Goal: Navigation & Orientation: Find specific page/section

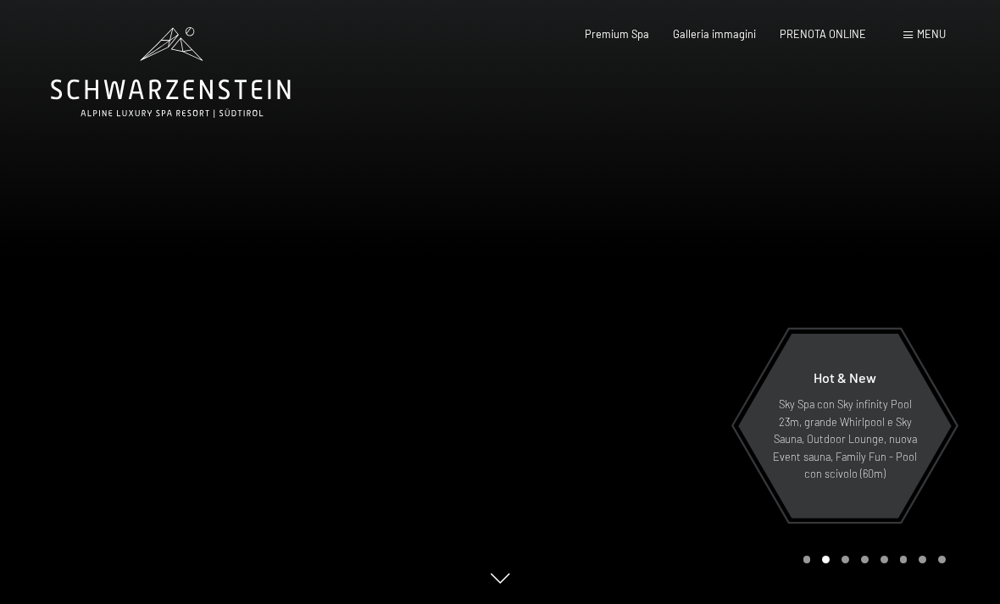
click at [937, 37] on span "Menu" at bounding box center [931, 34] width 29 height 14
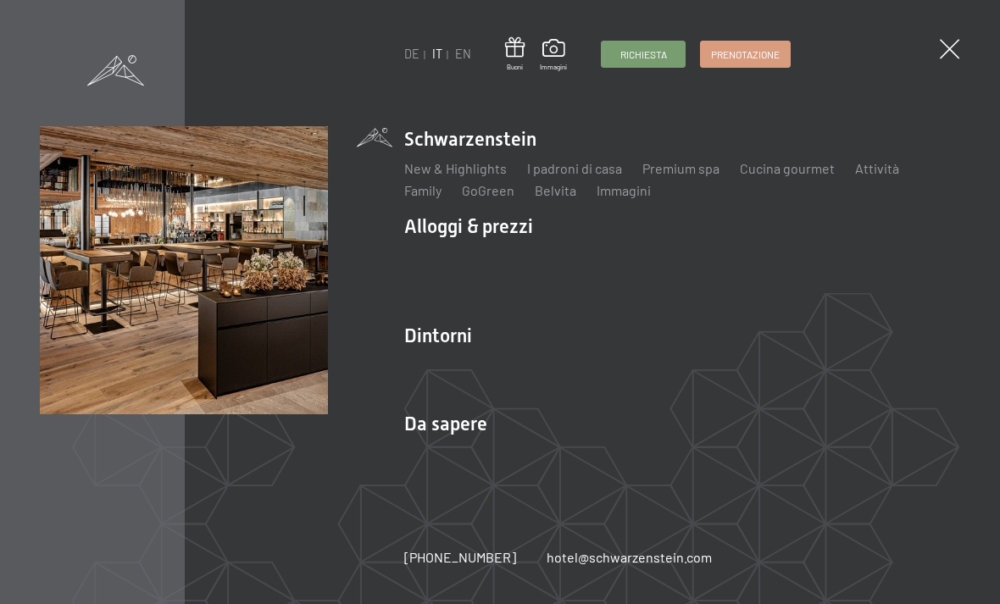
click at [889, 172] on link "Attività" at bounding box center [877, 168] width 44 height 16
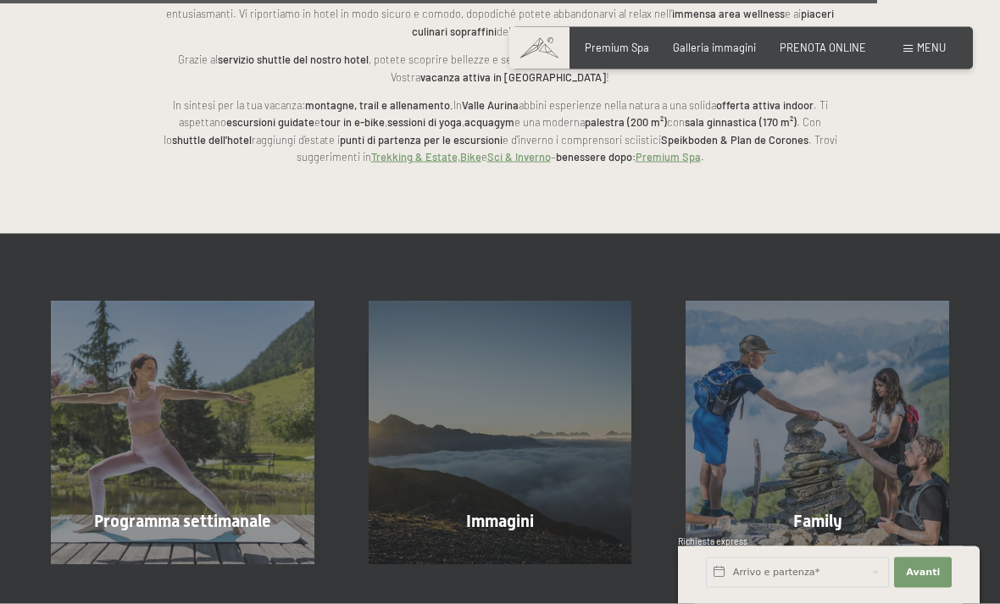
scroll to position [3545, 0]
click at [742, 508] on div "Family" at bounding box center [817, 520] width 318 height 24
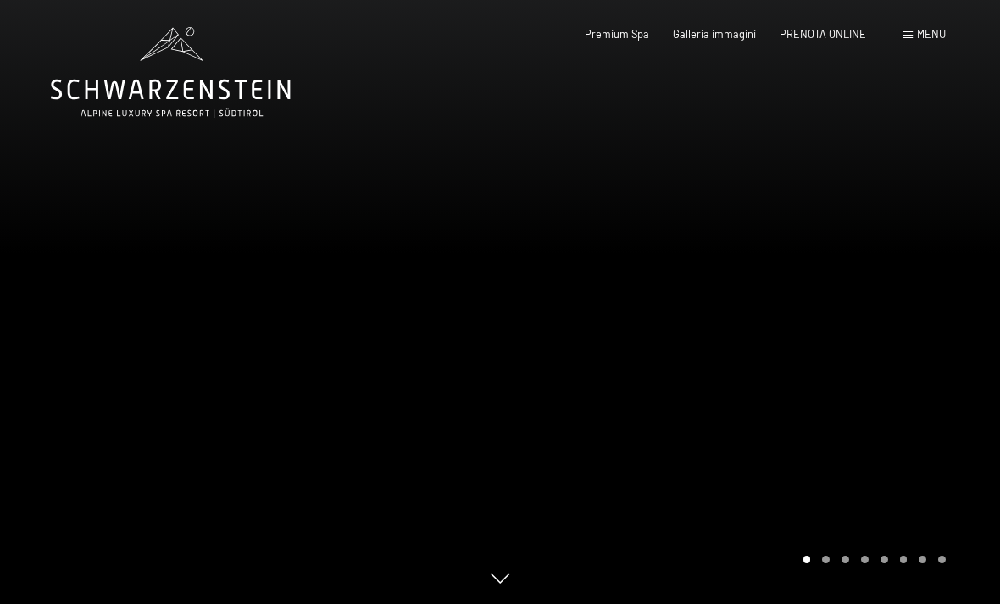
click at [257, 86] on icon at bounding box center [171, 72] width 240 height 91
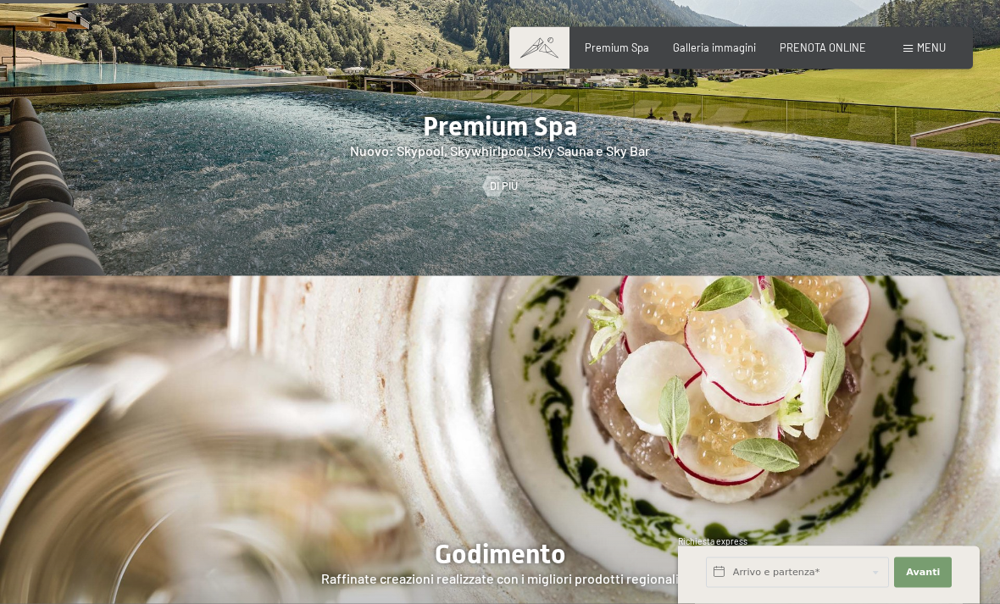
scroll to position [2403, 0]
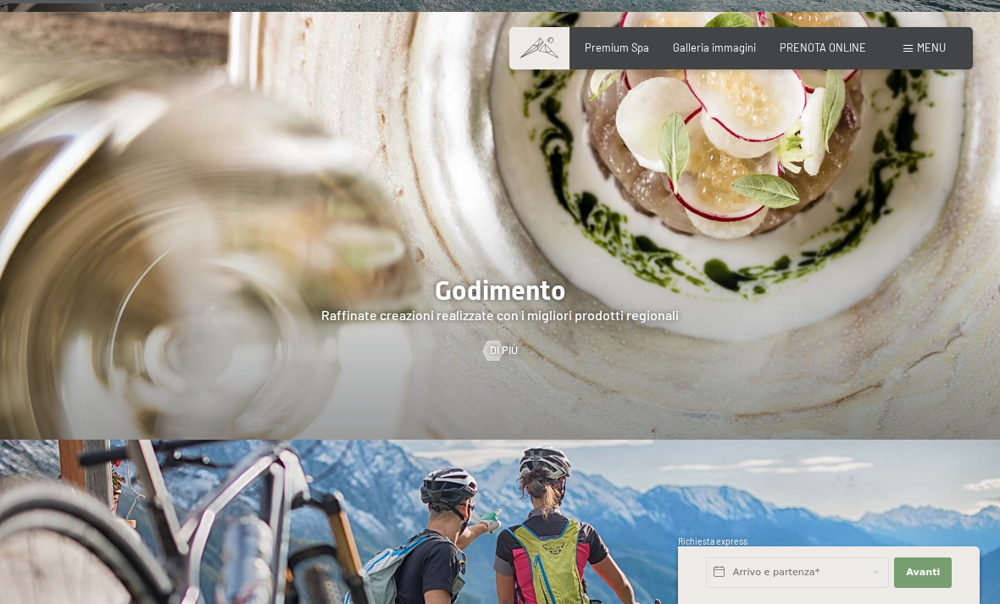
click at [741, 227] on div at bounding box center [500, 226] width 1000 height 428
click at [732, 245] on div at bounding box center [500, 226] width 1000 height 428
click at [628, 325] on div at bounding box center [500, 226] width 1000 height 428
click at [474, 285] on div at bounding box center [500, 226] width 1000 height 428
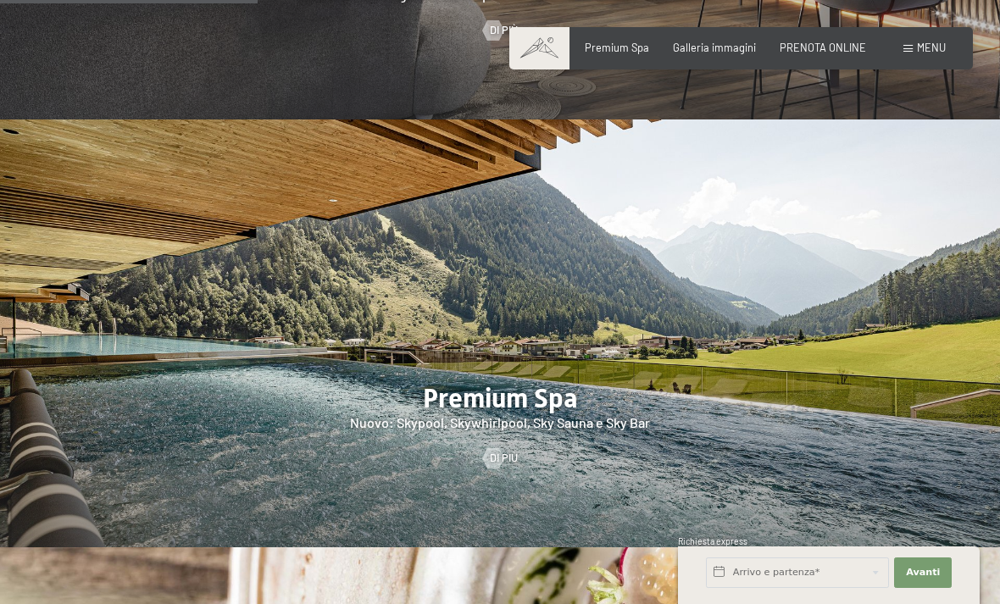
scroll to position [1771, 0]
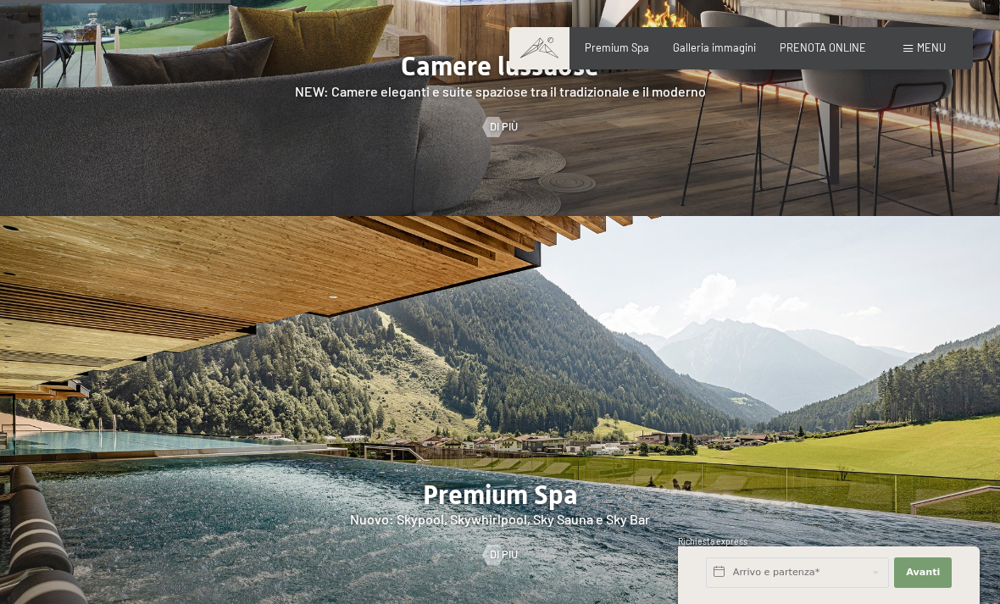
click at [640, 418] on div at bounding box center [500, 430] width 1000 height 428
click at [740, 53] on div "Premium Spa Galleria immagini PRENOTA ONLINE" at bounding box center [712, 48] width 353 height 15
click at [741, 53] on div "Premium Spa Galleria immagini PRENOTA ONLINE" at bounding box center [712, 48] width 353 height 15
click at [720, 53] on div "Galleria immagini" at bounding box center [714, 48] width 83 height 15
click at [726, 50] on span "Galleria immagini" at bounding box center [714, 48] width 83 height 14
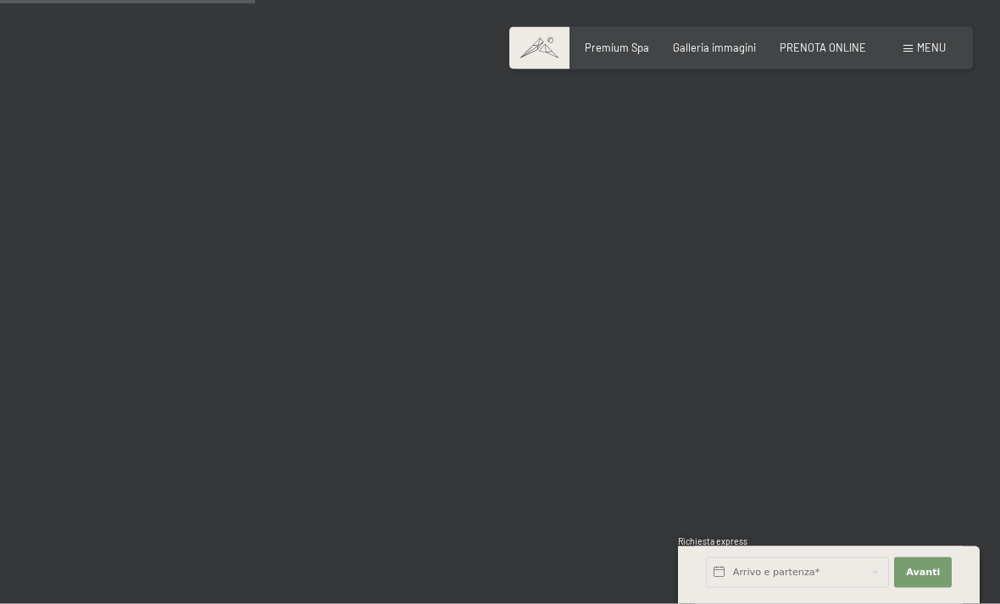
scroll to position [3688, 0]
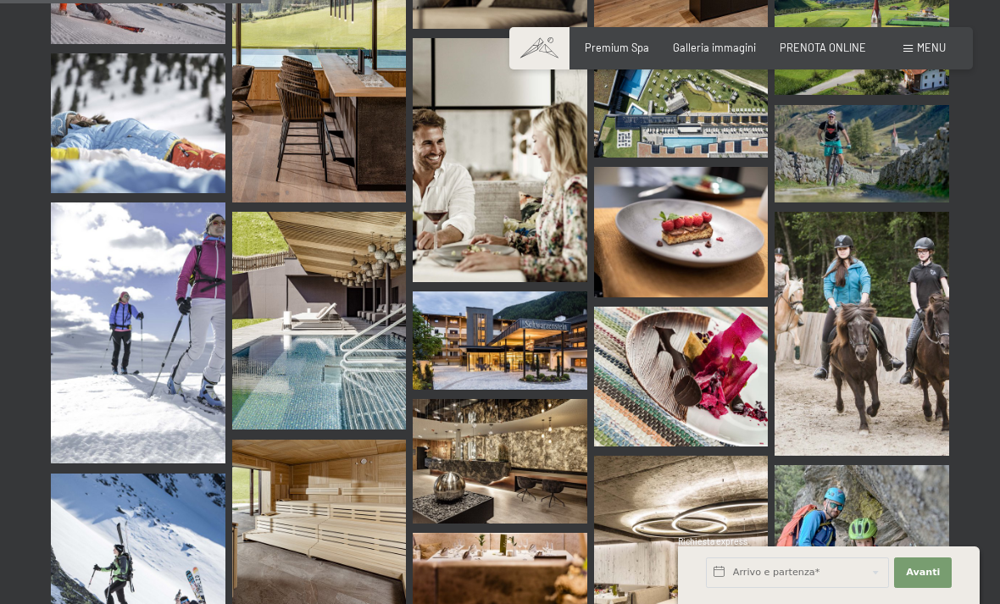
click at [559, 296] on img at bounding box center [500, 340] width 175 height 98
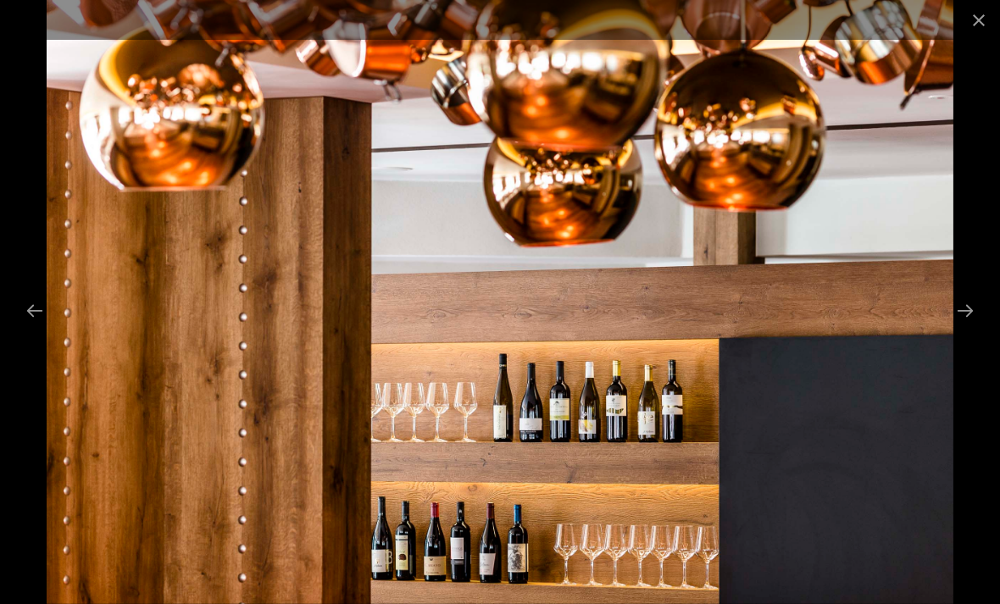
click at [978, 26] on button "Close gallery" at bounding box center [978, 20] width 42 height 40
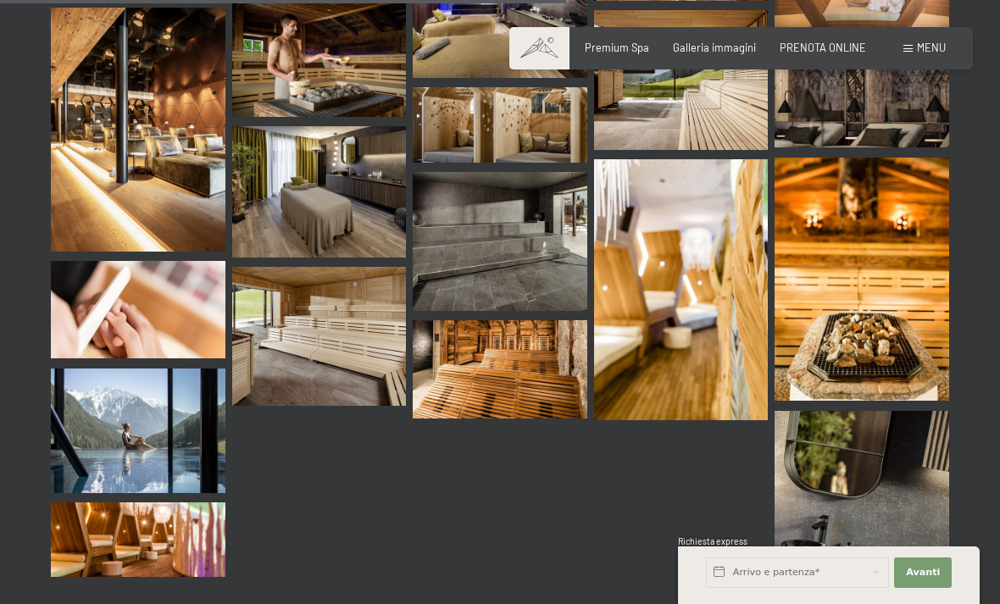
scroll to position [8044, 0]
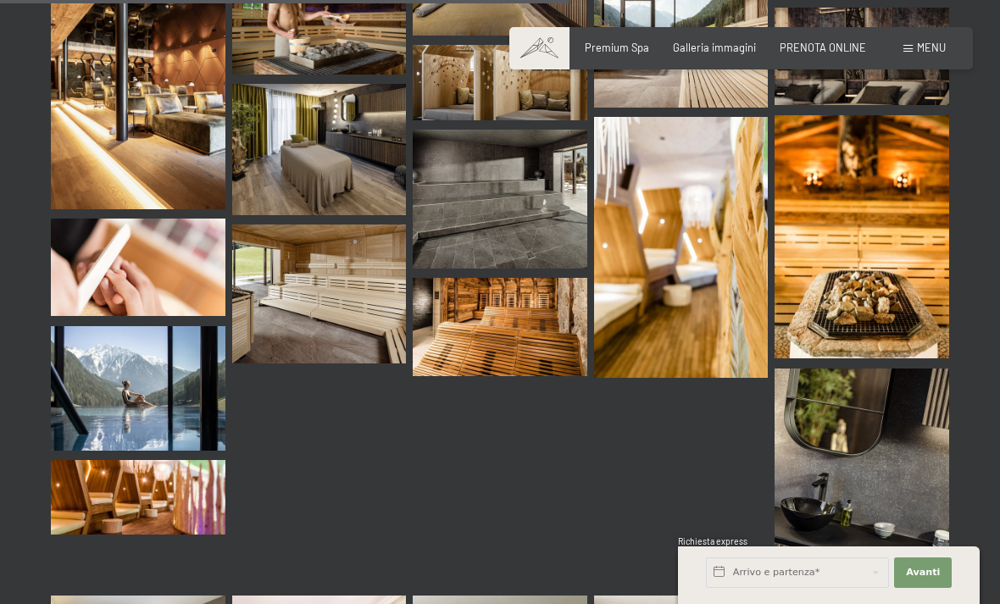
click at [413, 359] on span "Consenso marketing*" at bounding box center [399, 350] width 128 height 17
click at [327, 359] on input "Consenso marketing*" at bounding box center [318, 350] width 17 height 17
checkbox input "false"
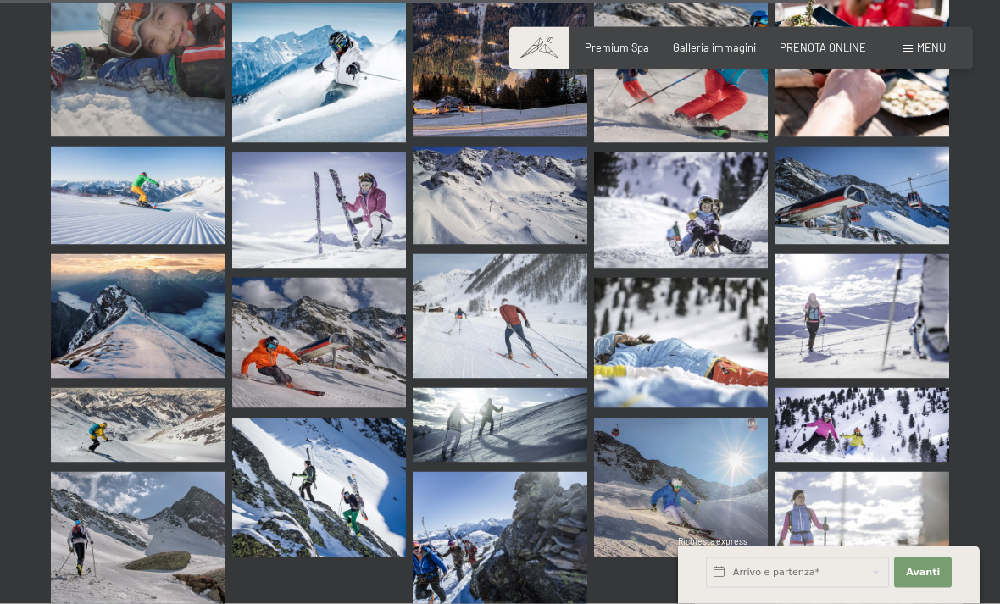
scroll to position [11464, 0]
click at [715, 53] on div "Galleria immagini" at bounding box center [714, 48] width 83 height 15
click at [641, 47] on span "Premium Spa" at bounding box center [617, 48] width 64 height 14
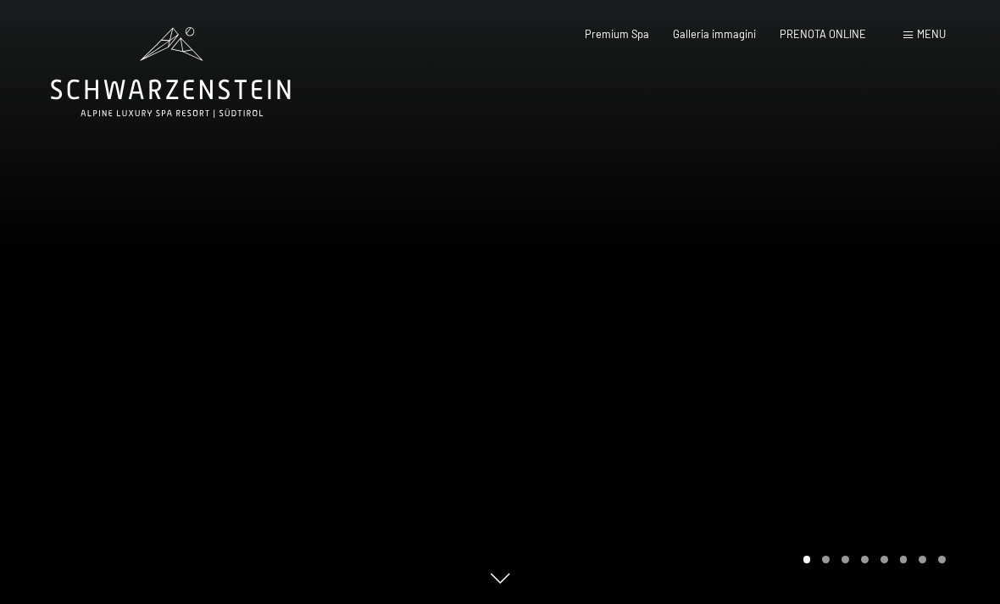
click at [906, 42] on div "Prenotazione Richiesta Premium Spa Galleria immagini PRENOTA ONLINE Menu DE IT …" at bounding box center [740, 34] width 409 height 15
click at [920, 41] on div "Menu" at bounding box center [924, 34] width 42 height 15
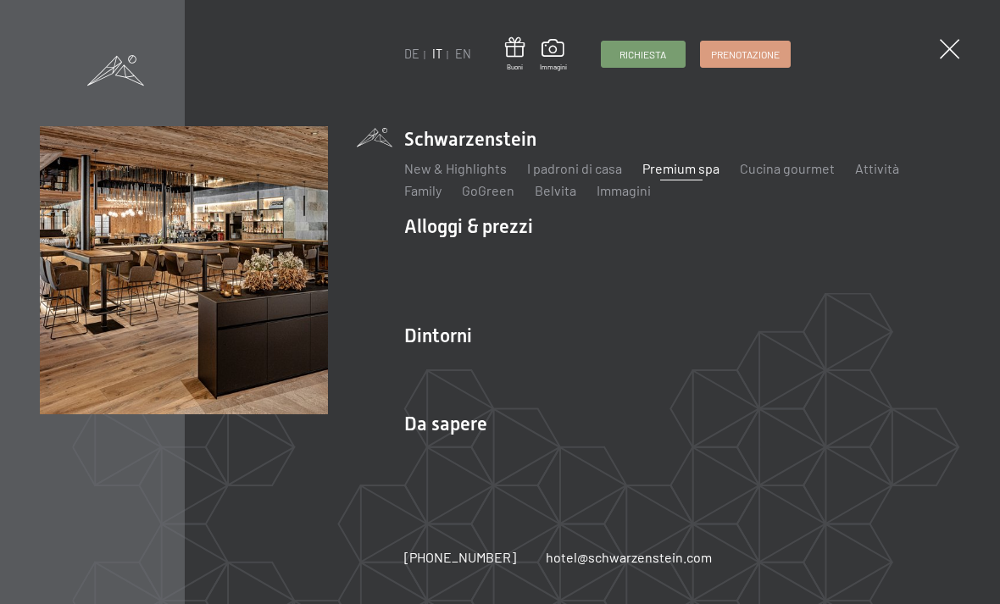
click at [947, 58] on span at bounding box center [948, 48] width 19 height 19
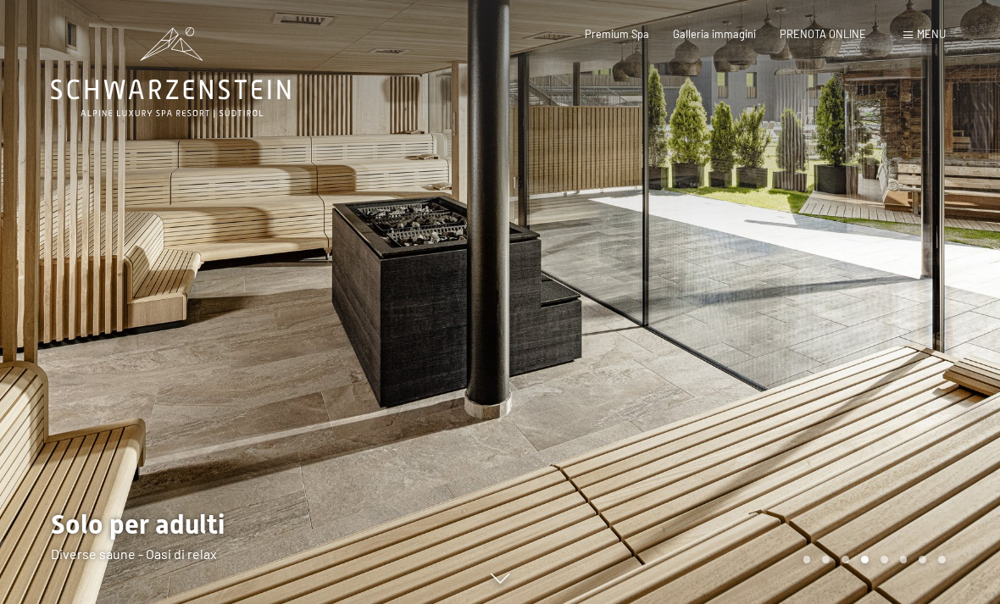
click at [169, 42] on icon at bounding box center [160, 44] width 39 height 34
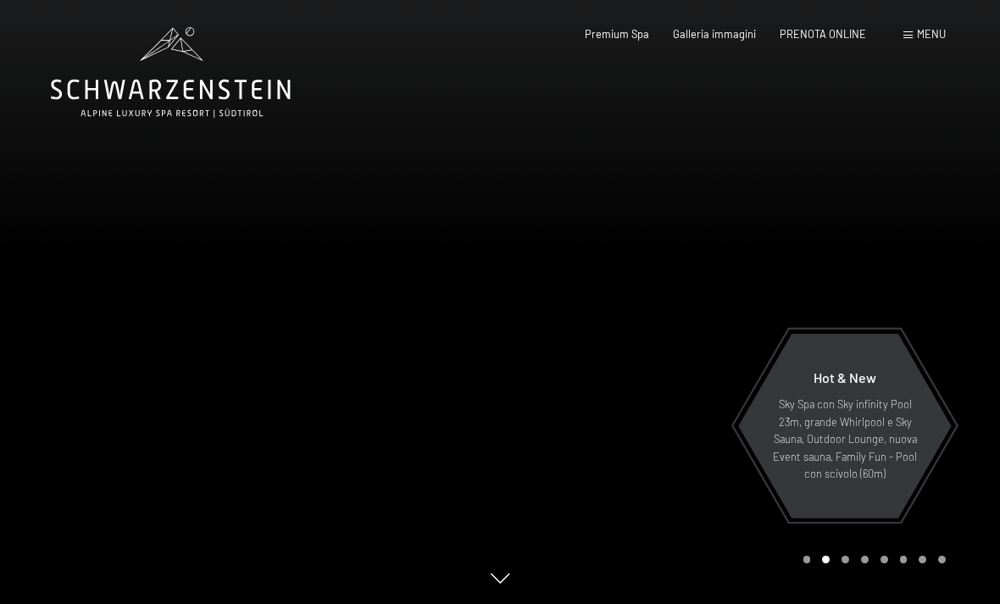
click at [719, 37] on span "Galleria immagini" at bounding box center [714, 34] width 83 height 14
